Goal: Task Accomplishment & Management: Manage account settings

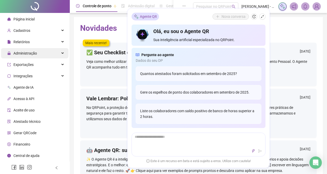
click at [59, 56] on div "Administração" at bounding box center [35, 53] width 68 height 10
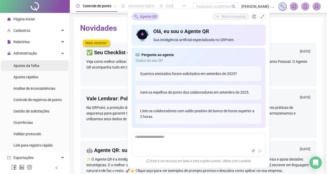
click at [52, 66] on li "Ajustes da folha" at bounding box center [35, 66] width 68 height 10
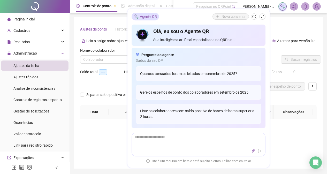
type input "**********"
click at [264, 16] on button "button" at bounding box center [263, 16] width 6 height 6
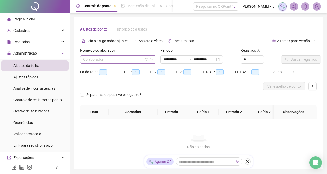
click at [113, 61] on input "search" at bounding box center [115, 60] width 65 height 8
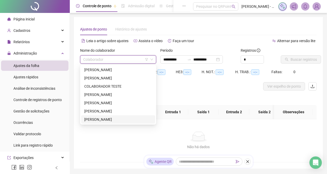
click at [126, 119] on div "[PERSON_NAME]" at bounding box center [118, 120] width 68 height 6
click at [126, 119] on th "Jornadas" at bounding box center [133, 112] width 49 height 14
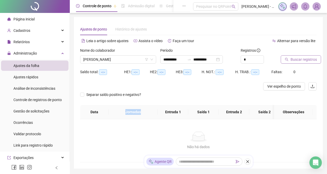
click at [285, 60] on icon "search" at bounding box center [287, 60] width 4 height 4
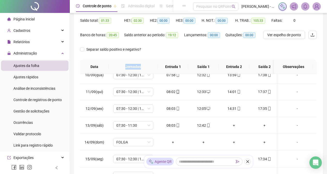
scroll to position [17, 0]
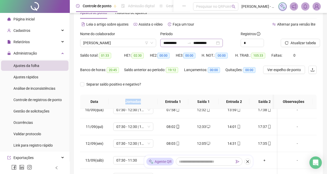
click at [223, 43] on div "**********" at bounding box center [191, 43] width 63 height 8
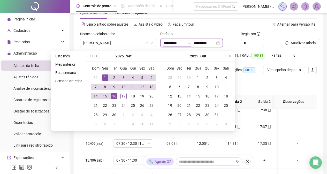
click at [223, 42] on div "**********" at bounding box center [191, 43] width 63 height 8
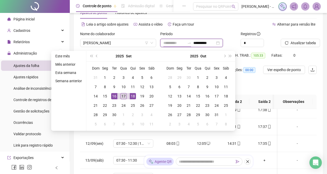
type input "**********"
click at [123, 97] on div "17" at bounding box center [124, 96] width 6 height 6
type input "**********"
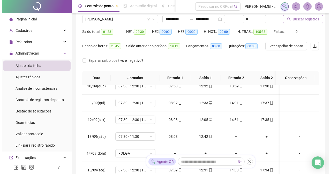
scroll to position [35, 0]
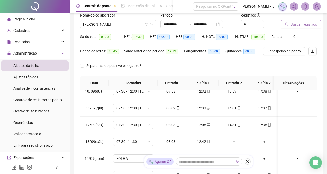
click at [303, 27] on button "Buscar registros" at bounding box center [301, 24] width 40 height 8
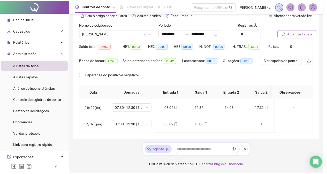
scroll to position [30, 0]
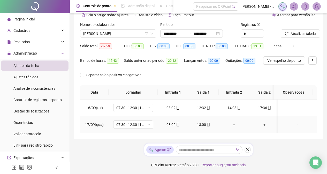
click at [235, 122] on div "+" at bounding box center [234, 125] width 22 height 6
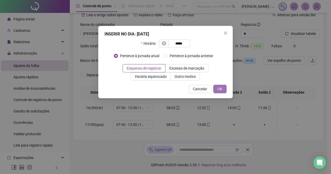
type input "*****"
click at [222, 86] on button "OK" at bounding box center [219, 89] width 13 height 8
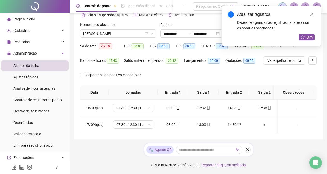
click at [308, 32] on div "Atualizar registros Deseja reorganizar os registros na tabela com os horários o…" at bounding box center [271, 26] width 99 height 40
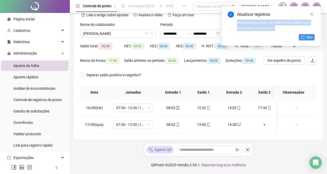
click at [308, 32] on div "Atualizar registros Deseja reorganizar os registros na tabela com os horários o…" at bounding box center [271, 26] width 99 height 40
click at [306, 37] on button "Sim" at bounding box center [307, 37] width 16 height 6
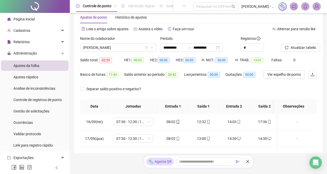
scroll to position [0, 0]
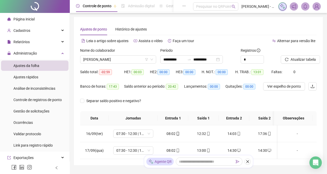
click at [323, 36] on div "**********" at bounding box center [198, 100] width 257 height 200
click at [151, 60] on icon "down" at bounding box center [151, 59] width 3 height 3
click at [153, 58] on icon "down" at bounding box center [151, 59] width 3 height 3
click at [134, 58] on span "[PERSON_NAME]" at bounding box center [118, 60] width 70 height 8
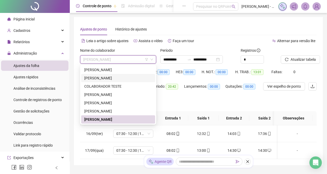
click at [136, 79] on div "[PERSON_NAME]" at bounding box center [118, 78] width 68 height 6
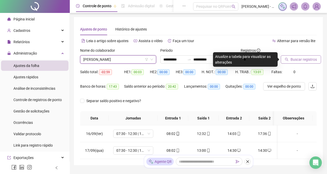
click at [290, 61] on button "Buscar registros" at bounding box center [301, 59] width 40 height 8
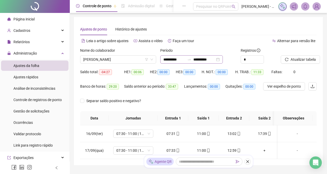
click at [223, 61] on div "**********" at bounding box center [191, 59] width 63 height 8
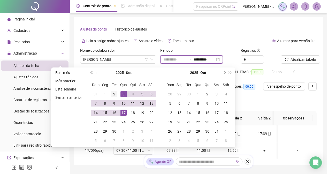
type input "**********"
click at [114, 97] on td "2" at bounding box center [114, 94] width 9 height 9
type input "**********"
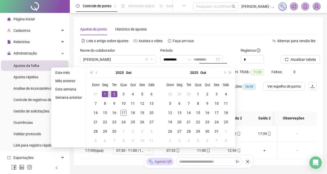
click at [105, 96] on div "1" at bounding box center [105, 94] width 6 height 6
type input "**********"
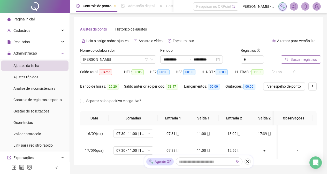
click at [310, 59] on span "Buscar registros" at bounding box center [304, 60] width 26 height 6
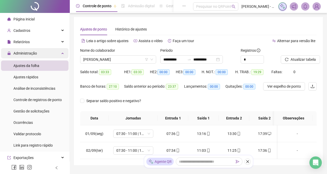
click at [37, 48] on div "Administração" at bounding box center [35, 53] width 68 height 10
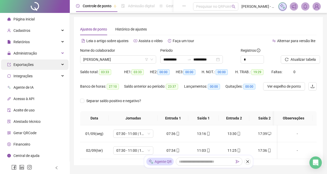
click at [38, 62] on div "Exportações" at bounding box center [35, 65] width 68 height 10
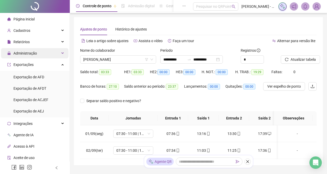
click at [39, 55] on div "Administração" at bounding box center [35, 53] width 68 height 10
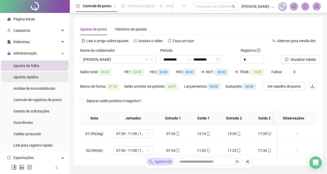
click at [39, 76] on li "Ajustes rápidos" at bounding box center [35, 77] width 68 height 10
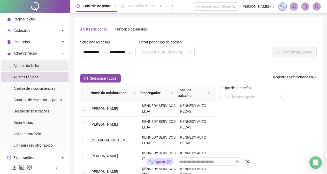
click at [40, 65] on li "Ajustes da folha" at bounding box center [35, 66] width 68 height 10
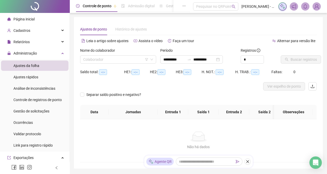
type input "**********"
click at [151, 60] on icon "down" at bounding box center [151, 59] width 3 height 3
click at [132, 61] on input "search" at bounding box center [115, 60] width 65 height 8
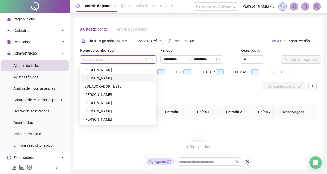
click at [133, 76] on div "[PERSON_NAME]" at bounding box center [118, 78] width 68 height 6
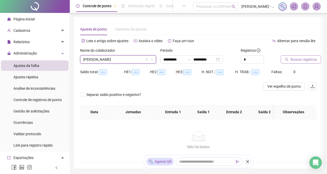
click at [307, 61] on span "Buscar registros" at bounding box center [304, 60] width 26 height 6
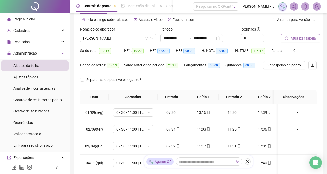
scroll to position [31, 0]
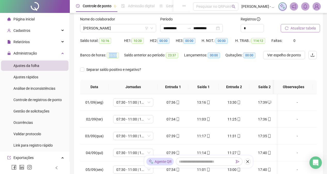
drag, startPoint x: 116, startPoint y: 58, endPoint x: 106, endPoint y: 57, distance: 9.6
click at [107, 57] on span "33:53" at bounding box center [113, 56] width 12 height 6
click at [110, 61] on div "Banco de horas: 33:53" at bounding box center [102, 58] width 44 height 14
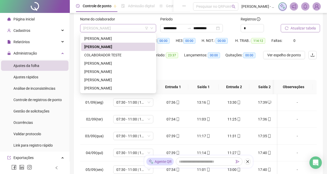
click at [154, 29] on div "[PERSON_NAME]" at bounding box center [118, 28] width 76 height 8
click at [135, 80] on div "[PERSON_NAME]" at bounding box center [118, 80] width 68 height 6
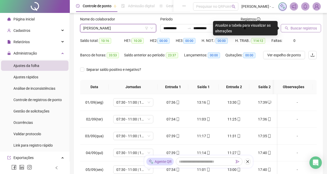
click at [303, 29] on span "Buscar registros" at bounding box center [304, 28] width 26 height 6
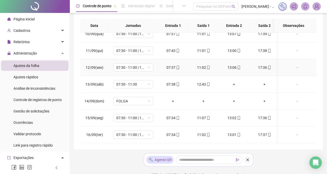
scroll to position [163, 0]
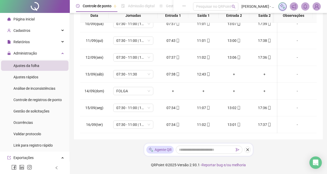
click at [326, 104] on div "**********" at bounding box center [198, 35] width 257 height 277
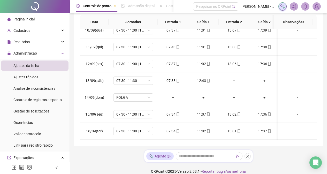
scroll to position [45, 0]
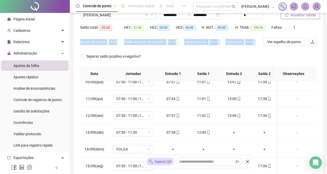
drag, startPoint x: 324, startPoint y: 35, endPoint x: 322, endPoint y: 30, distance: 5.6
click at [322, 30] on div "**********" at bounding box center [198, 93] width 257 height 277
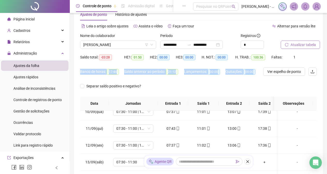
scroll to position [1, 0]
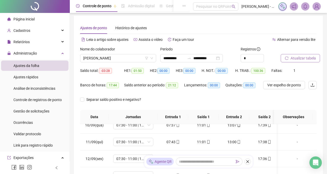
click at [286, 71] on div "Faltas: 1" at bounding box center [282, 71] width 20 height 6
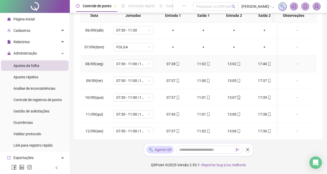
scroll to position [59, 0]
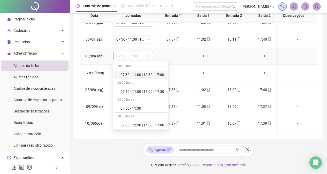
click at [150, 56] on div "07:30 - 11:30" at bounding box center [133, 56] width 40 height 8
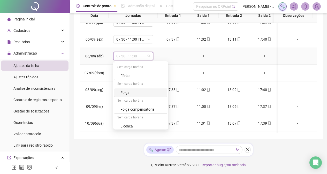
scroll to position [102, 0]
click at [146, 92] on div "Folga" at bounding box center [143, 91] width 44 height 6
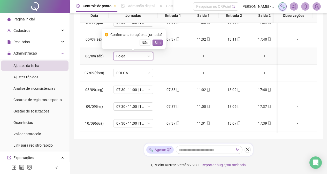
click at [161, 41] on button "Sim" at bounding box center [158, 43] width 10 height 6
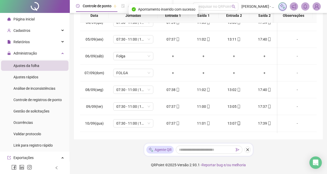
scroll to position [75, 0]
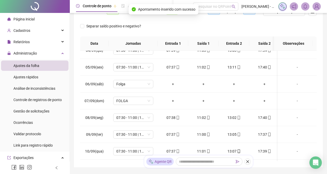
click at [320, 38] on div "**********" at bounding box center [198, 63] width 257 height 277
drag, startPoint x: 320, startPoint y: 35, endPoint x: 318, endPoint y: 27, distance: 8.8
click at [319, 33] on div "**********" at bounding box center [198, 54] width 249 height 225
click at [318, 27] on div "**********" at bounding box center [198, 54] width 249 height 225
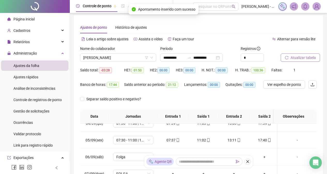
drag, startPoint x: 331, startPoint y: 74, endPoint x: 321, endPoint y: 31, distance: 44.6
click at [321, 31] on div "**********" at bounding box center [198, 127] width 249 height 225
click at [291, 58] on span "Atualizar tabela" at bounding box center [303, 58] width 25 height 6
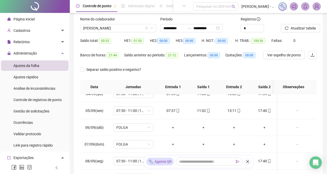
scroll to position [80, 0]
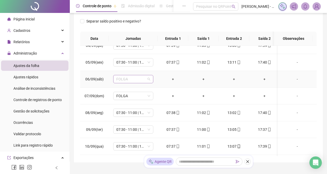
click at [148, 79] on span "FOLGA" at bounding box center [133, 79] width 34 height 8
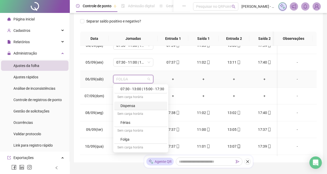
scroll to position [102, 0]
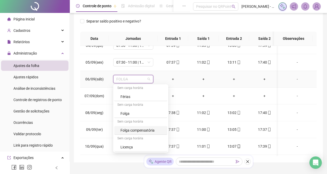
click at [154, 131] on div "Folga compensatória" at bounding box center [143, 131] width 44 height 6
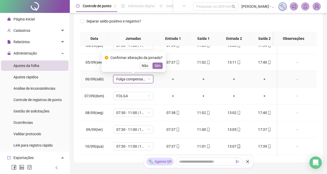
click at [158, 63] on span "Sim" at bounding box center [158, 66] width 6 height 6
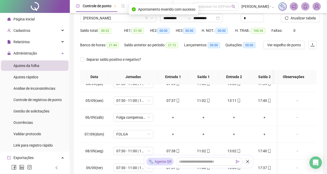
scroll to position [24, 0]
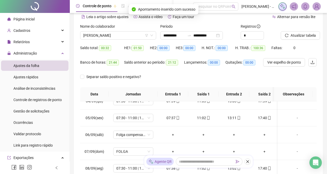
drag, startPoint x: 323, startPoint y: 57, endPoint x: 320, endPoint y: 47, distance: 9.7
click at [323, 55] on div "**********" at bounding box center [198, 114] width 257 height 277
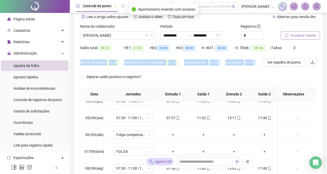
click at [305, 38] on span "Atualizar tabela" at bounding box center [303, 36] width 25 height 6
click at [171, 71] on div "Saldo anterior ao período: 21:12" at bounding box center [154, 65] width 60 height 14
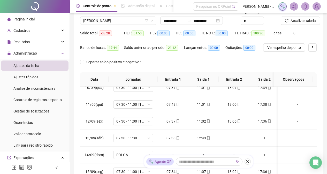
scroll to position [0, 0]
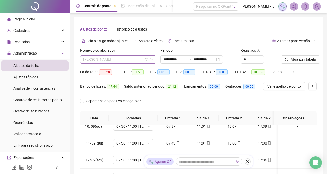
click at [154, 59] on div "[PERSON_NAME]" at bounding box center [118, 59] width 76 height 8
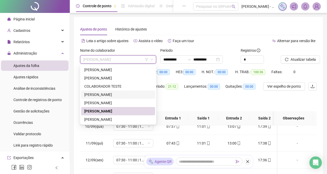
click at [122, 95] on div "[PERSON_NAME]" at bounding box center [118, 95] width 68 height 6
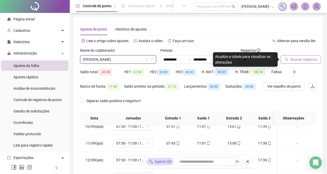
click at [296, 61] on span "Buscar registros" at bounding box center [304, 60] width 26 height 6
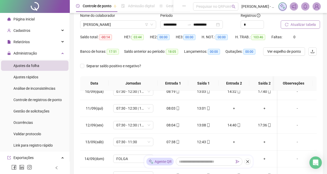
scroll to position [29, 0]
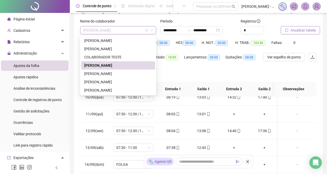
click at [154, 29] on div "[PERSON_NAME]" at bounding box center [118, 30] width 76 height 8
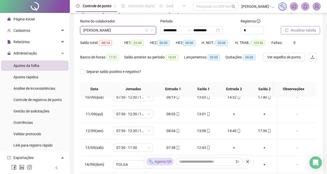
click at [154, 29] on div "[PERSON_NAME]" at bounding box center [118, 30] width 76 height 8
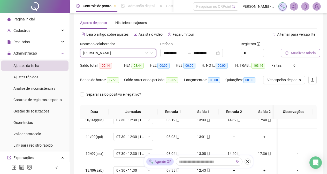
scroll to position [0, 0]
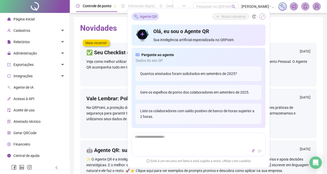
click at [265, 17] on button "button" at bounding box center [263, 16] width 6 height 6
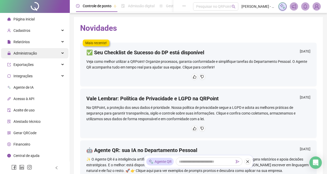
click at [56, 54] on div "Administração" at bounding box center [35, 53] width 68 height 10
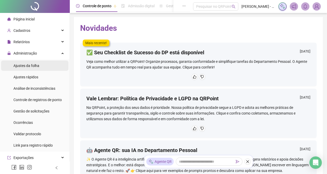
click at [56, 68] on li "Ajustes da folha" at bounding box center [35, 66] width 68 height 10
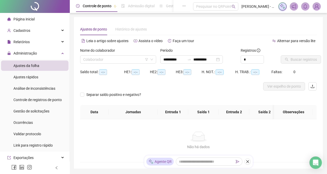
type input "**********"
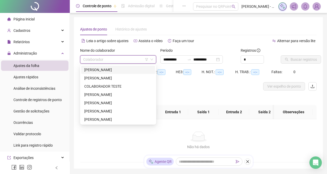
click at [118, 60] on input "search" at bounding box center [115, 60] width 65 height 8
click at [127, 114] on div "[PERSON_NAME]" at bounding box center [118, 111] width 74 height 8
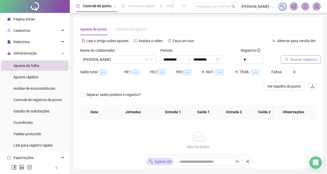
click at [307, 59] on span "Buscar registros" at bounding box center [304, 60] width 26 height 6
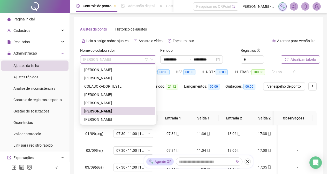
click at [151, 61] on span "[PERSON_NAME]" at bounding box center [118, 60] width 70 height 8
click at [123, 93] on div "[PERSON_NAME]" at bounding box center [118, 95] width 68 height 6
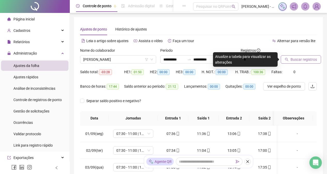
click at [285, 57] on button "Buscar registros" at bounding box center [301, 59] width 40 height 8
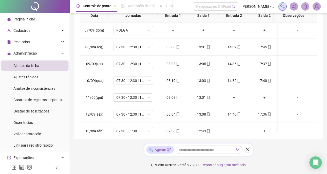
scroll to position [119, 0]
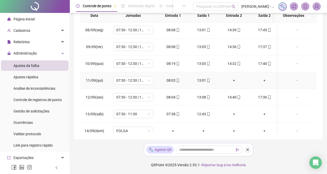
click at [235, 80] on div "+" at bounding box center [234, 81] width 22 height 6
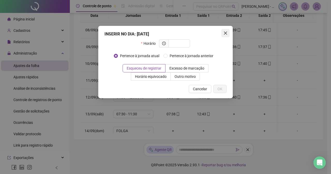
click at [225, 33] on icon "close" at bounding box center [225, 33] width 3 height 3
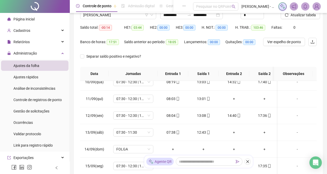
scroll to position [0, 0]
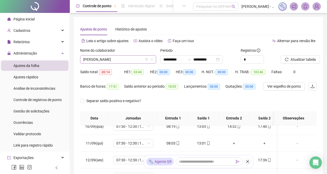
click at [153, 58] on icon "down" at bounding box center [151, 59] width 3 height 3
click at [154, 59] on div "[PERSON_NAME]" at bounding box center [118, 59] width 76 height 8
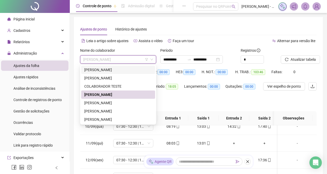
click at [136, 68] on div "[PERSON_NAME]" at bounding box center [118, 70] width 68 height 6
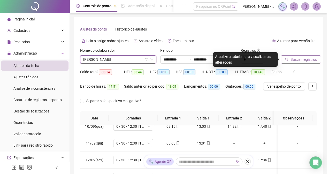
click at [291, 57] on span "Buscar registros" at bounding box center [304, 60] width 26 height 6
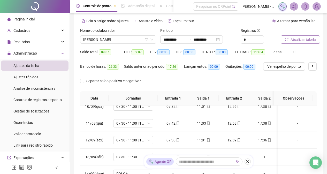
scroll to position [18, 0]
